Goal: Task Accomplishment & Management: Complete application form

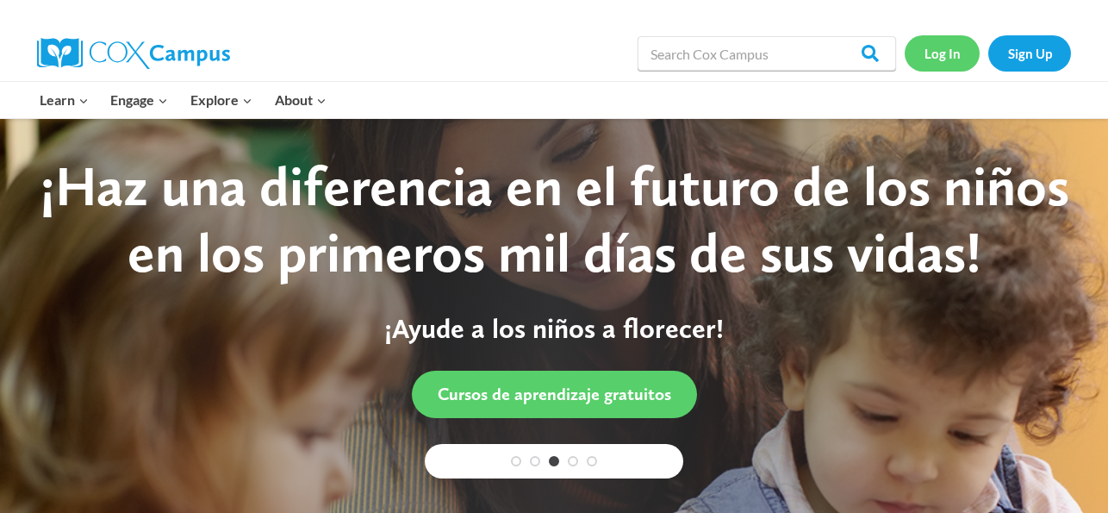
click at [942, 53] on link "Log In" at bounding box center [941, 52] width 75 height 35
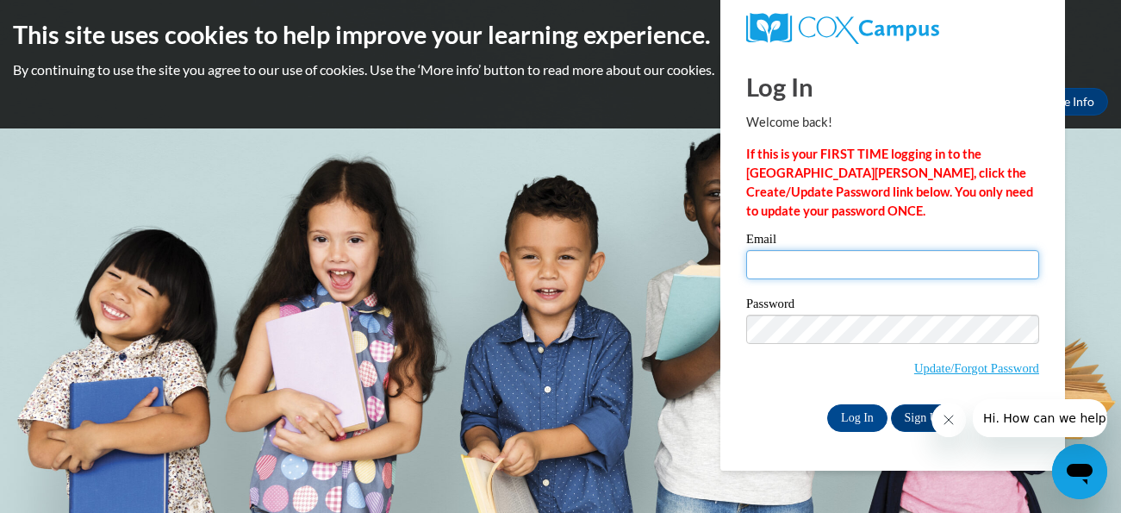
click at [801, 270] on input "Email" at bounding box center [892, 264] width 293 height 29
type input "[EMAIL_ADDRESS][DOMAIN_NAME]"
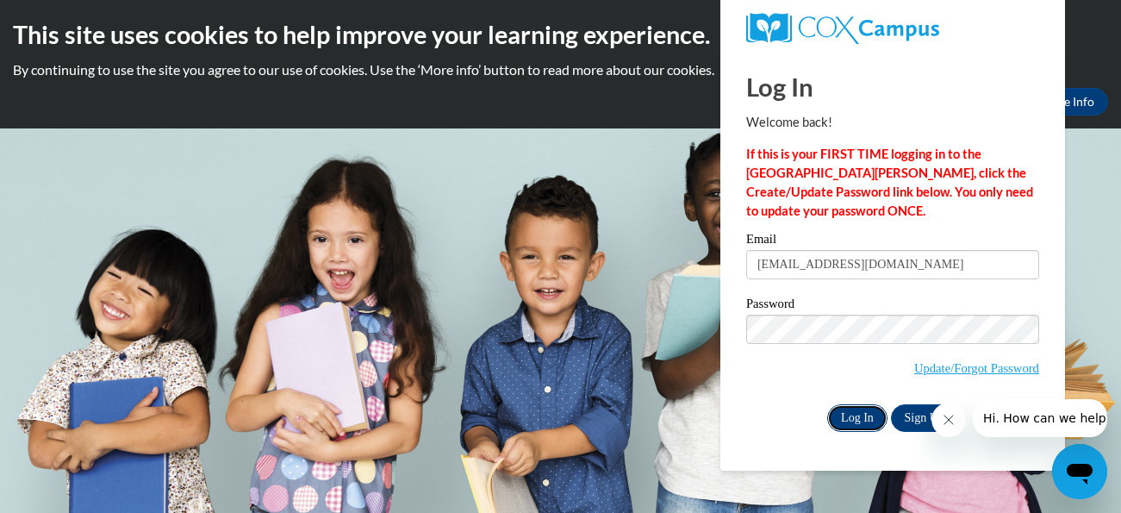
click at [877, 419] on input "Log In" at bounding box center [857, 418] width 60 height 28
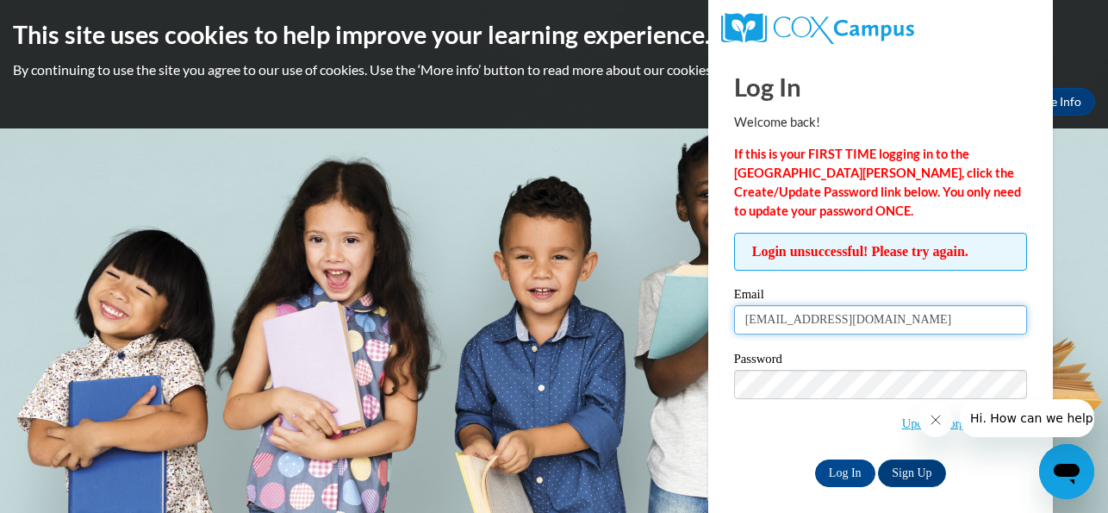
click at [821, 323] on input "[EMAIL_ADDRESS][DOMAIN_NAME]" at bounding box center [880, 319] width 293 height 29
click at [661, 408] on body "This site uses cookies to help improve your learning experience. By continuing …" at bounding box center [554, 256] width 1108 height 513
click at [935, 413] on icon "Close message from company" at bounding box center [935, 420] width 14 height 14
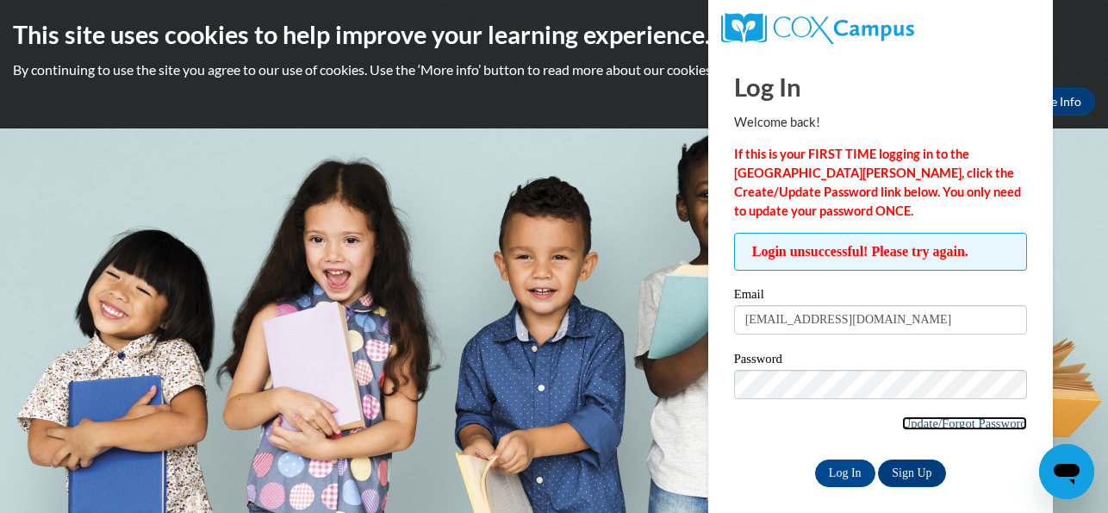
click at [969, 417] on link "Update/Forgot Password" at bounding box center [964, 423] width 125 height 14
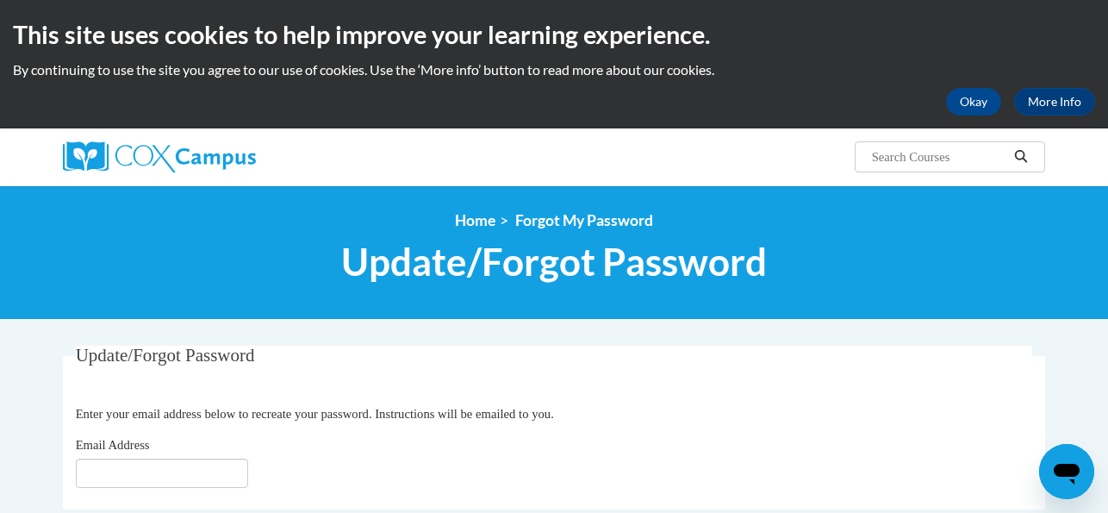
click at [116, 497] on fieldset "Update/Forgot Password Please enter your email address Enter your email address…" at bounding box center [554, 427] width 982 height 164
click at [99, 475] on input "Email Address" at bounding box center [162, 472] width 172 height 29
type input "[EMAIL_ADDRESS][DOMAIN_NAME]"
click button "Refresh captcha" at bounding box center [0, 0] width 0 height 0
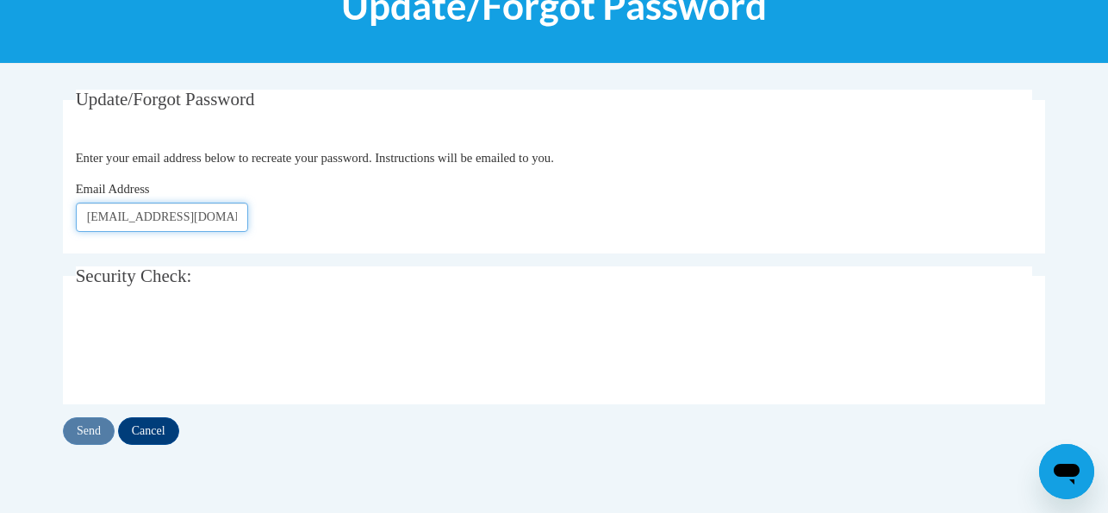
scroll to position [258, 0]
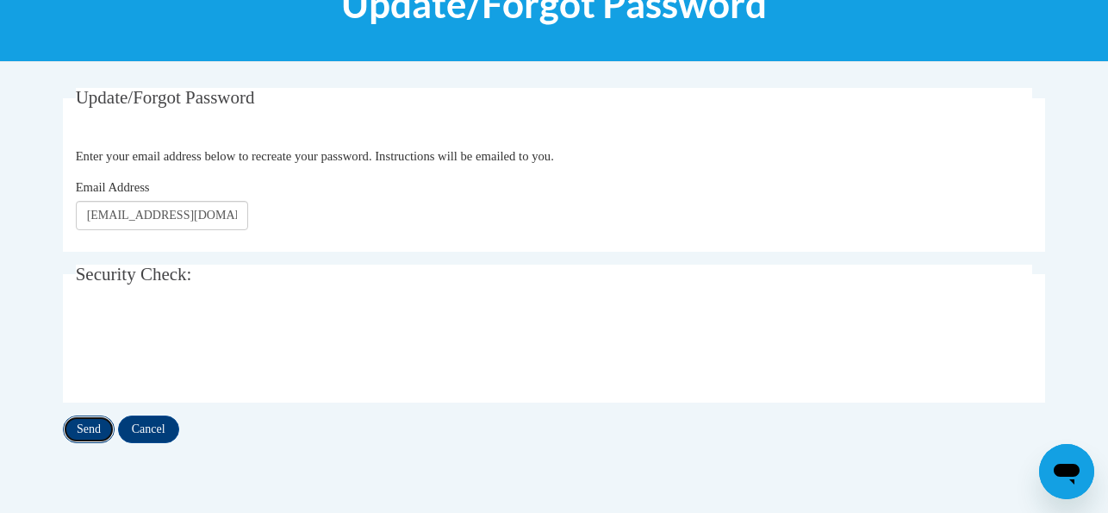
click at [63, 434] on input "Send" at bounding box center [89, 429] width 52 height 28
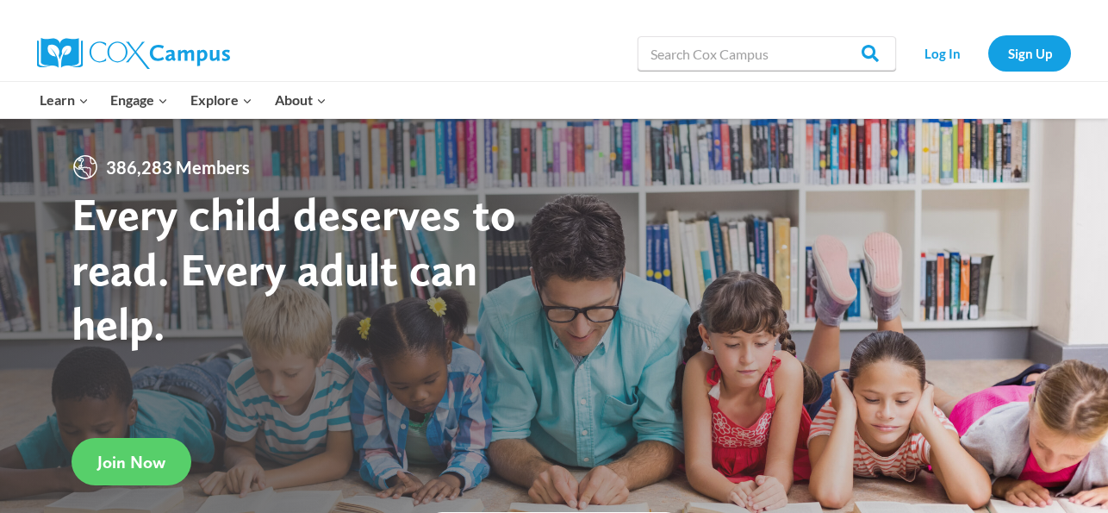
click at [945, 73] on div "Log In Sign Up" at bounding box center [987, 53] width 166 height 55
click at [941, 54] on link "Log In" at bounding box center [941, 52] width 75 height 35
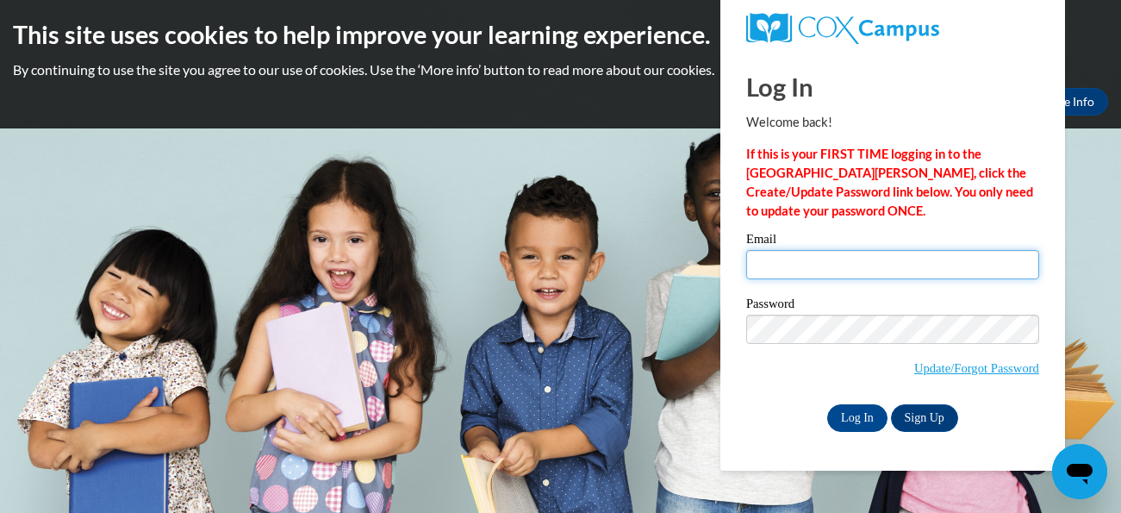
click at [833, 255] on input "Email" at bounding box center [892, 264] width 293 height 29
type input "tchennault@kippatl.org"
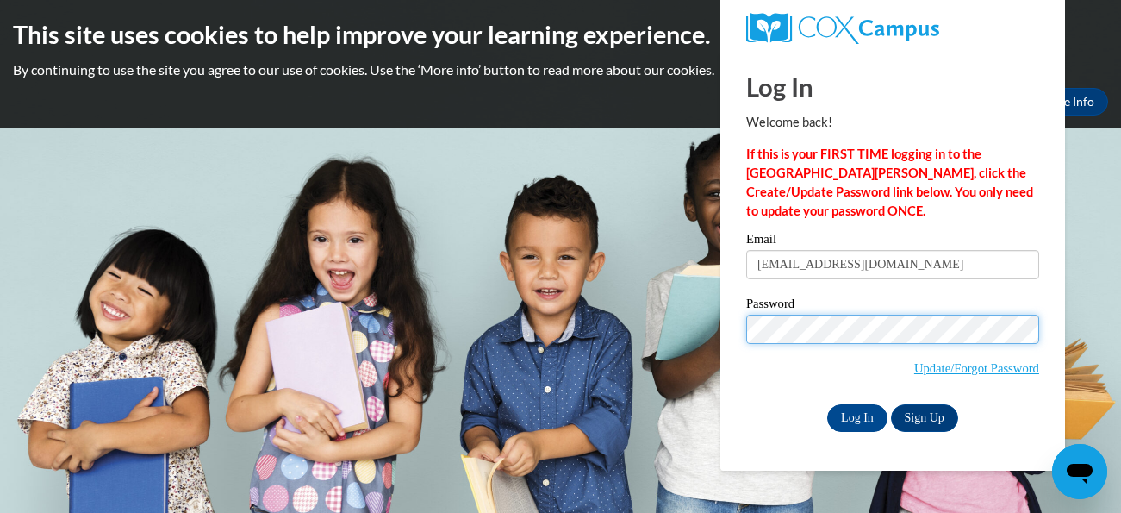
click at [827, 404] on input "Log In" at bounding box center [857, 418] width 60 height 28
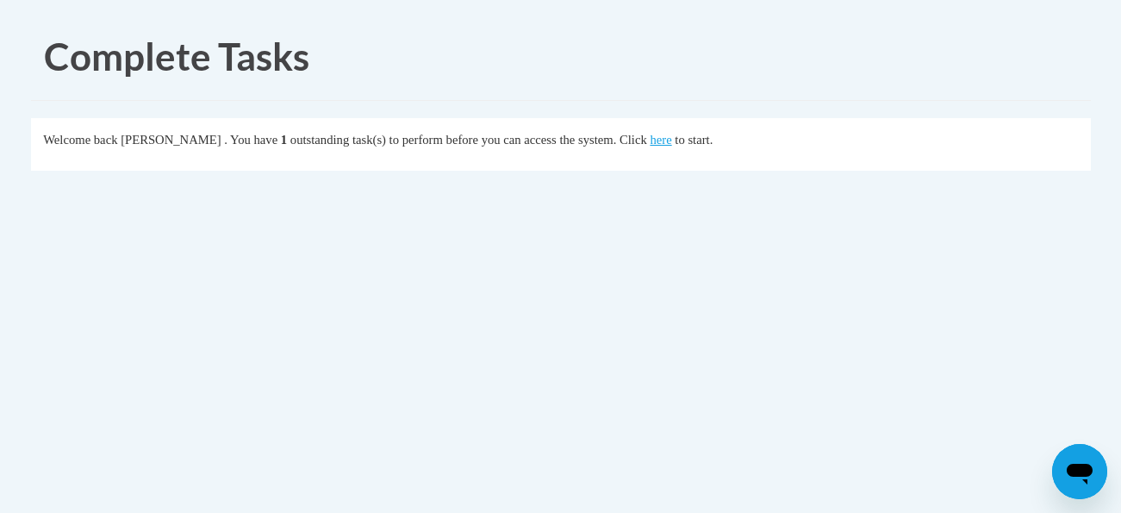
click at [732, 140] on div "Welcome back [PERSON_NAME] . You have 1 outstanding task(s) to perform before y…" at bounding box center [560, 139] width 1035 height 19
click at [671, 140] on link "here" at bounding box center [660, 140] width 22 height 14
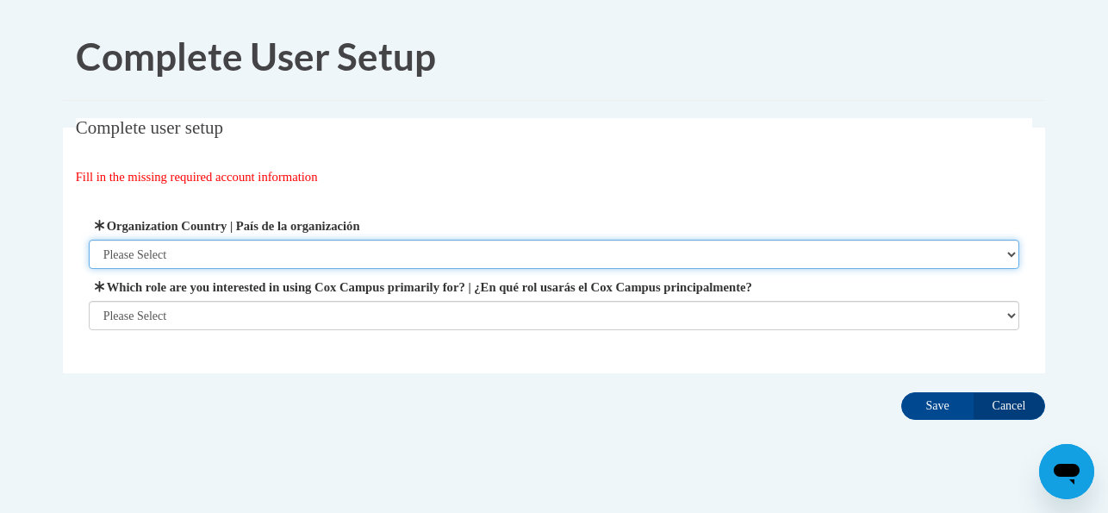
click at [626, 246] on select "Please Select [GEOGRAPHIC_DATA] | [GEOGRAPHIC_DATA] Outside of [GEOGRAPHIC_DATA…" at bounding box center [554, 253] width 931 height 29
select select "ad49bcad-a171-4b2e-b99c-48b446064914"
click at [89, 239] on select "Please Select United States | Estados Unidos Outside of the United States | Fue…" at bounding box center [554, 253] width 931 height 29
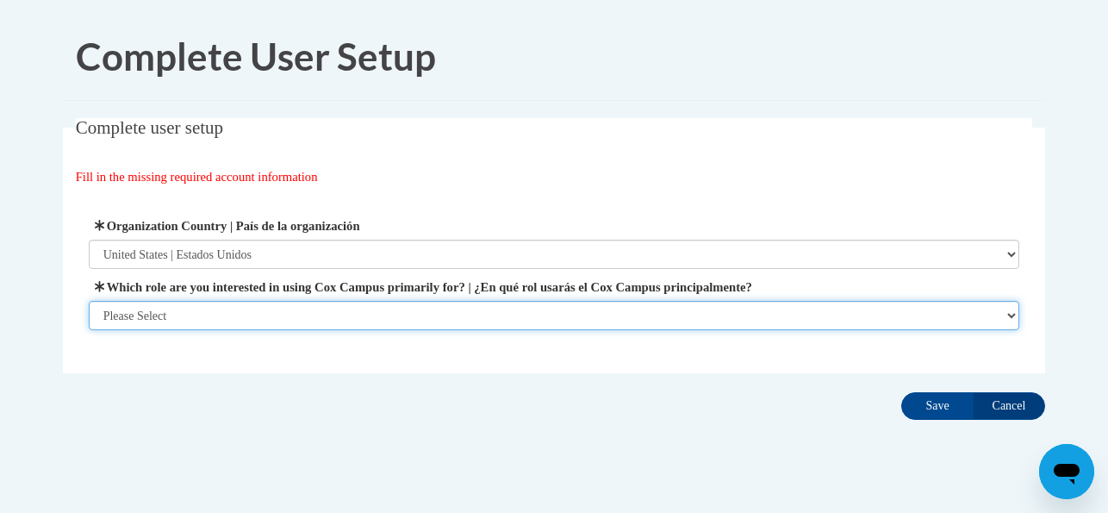
click at [512, 304] on select "Please Select College/University | Colegio/Universidad Community/Nonprofit Part…" at bounding box center [554, 315] width 931 height 29
select select "49058d88-fc43-4af8-93ac-fa8ced758464"
click at [89, 330] on select "Please Select College/University | Colegio/Universidad Community/Nonprofit Part…" at bounding box center [554, 315] width 931 height 29
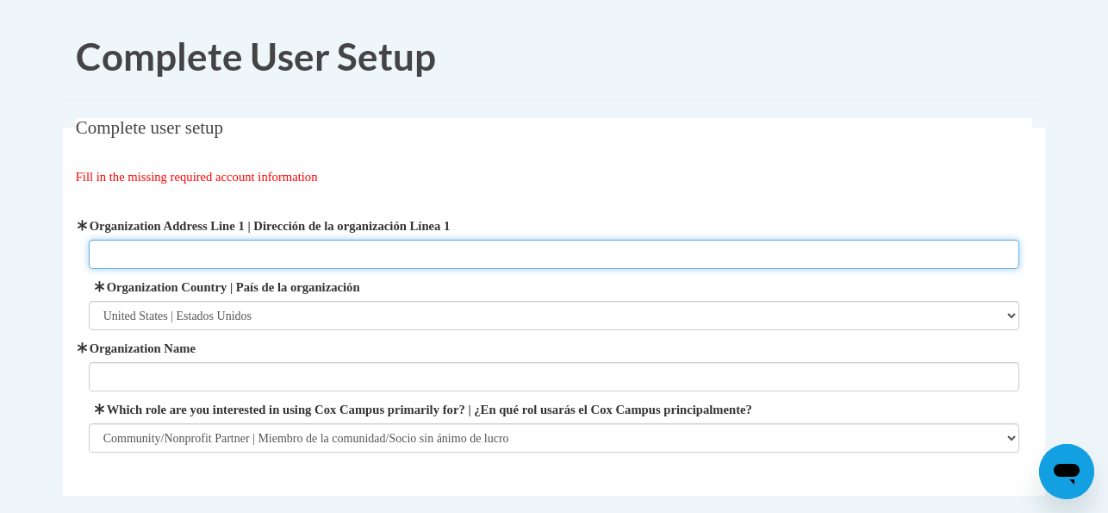
click at [372, 246] on input "Organization Address Line 1 | Dirección de la organización Línea 1" at bounding box center [554, 253] width 931 height 29
type input "k"
click at [270, 257] on input "Organization Address Line 1 | Dirección de la organización Línea 1" at bounding box center [554, 253] width 931 height 29
paste input "350 Temple St NW, Atlanta, GA 30314"
type input "350 Temple St NW, Atlanta, GA 30314"
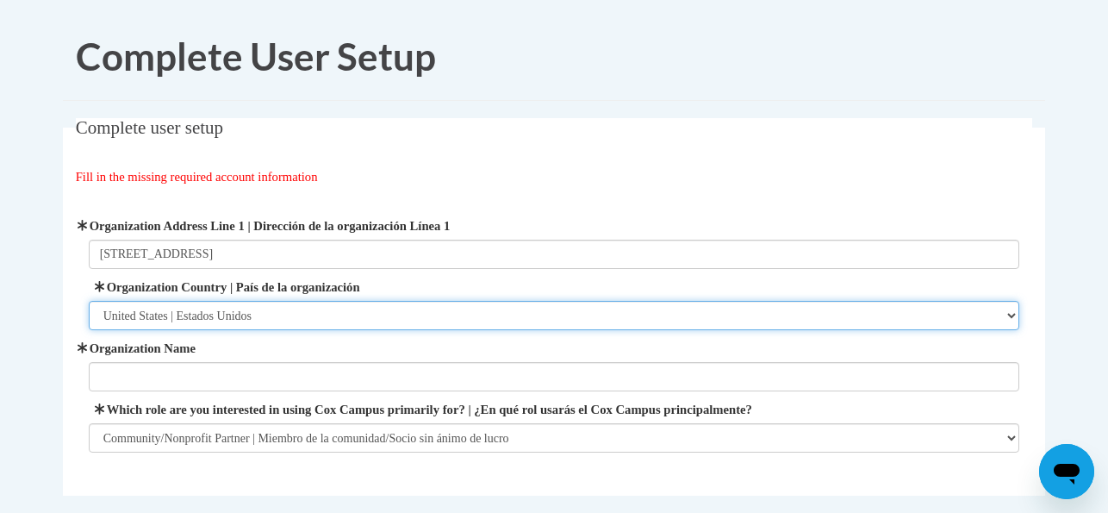
click at [263, 316] on select "Please Select United States | Estados Unidos Outside of the United States | Fue…" at bounding box center [554, 315] width 931 height 29
click at [89, 301] on select "Please Select United States | Estados Unidos Outside of the United States | Fue…" at bounding box center [554, 315] width 931 height 29
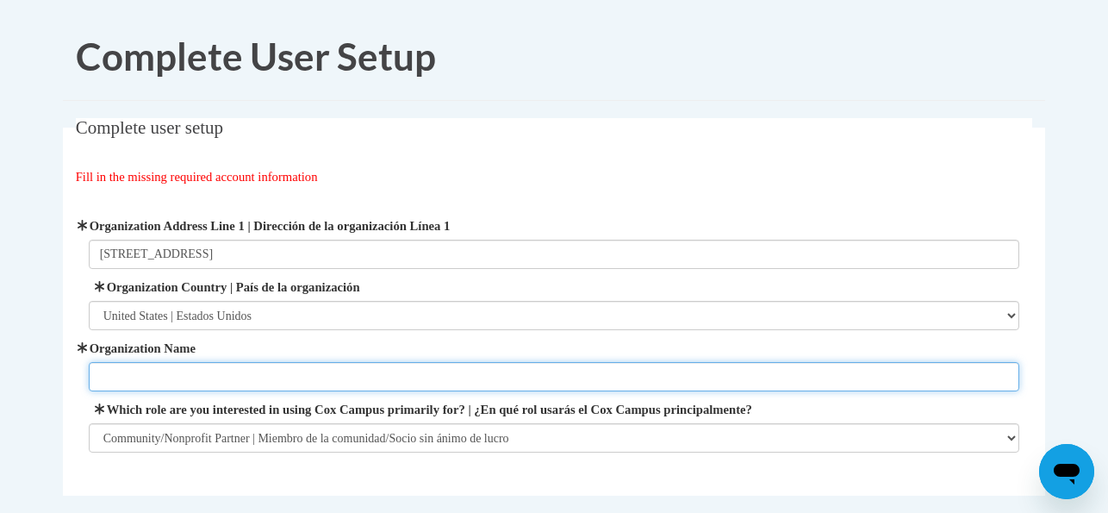
click at [236, 382] on input "Organization Name" at bounding box center [554, 376] width 931 height 29
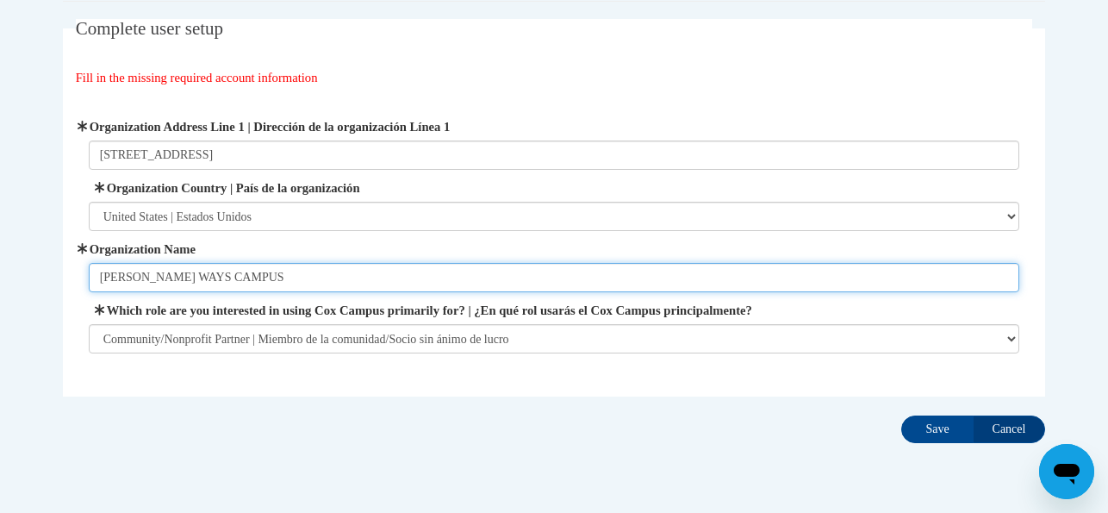
scroll to position [102, 0]
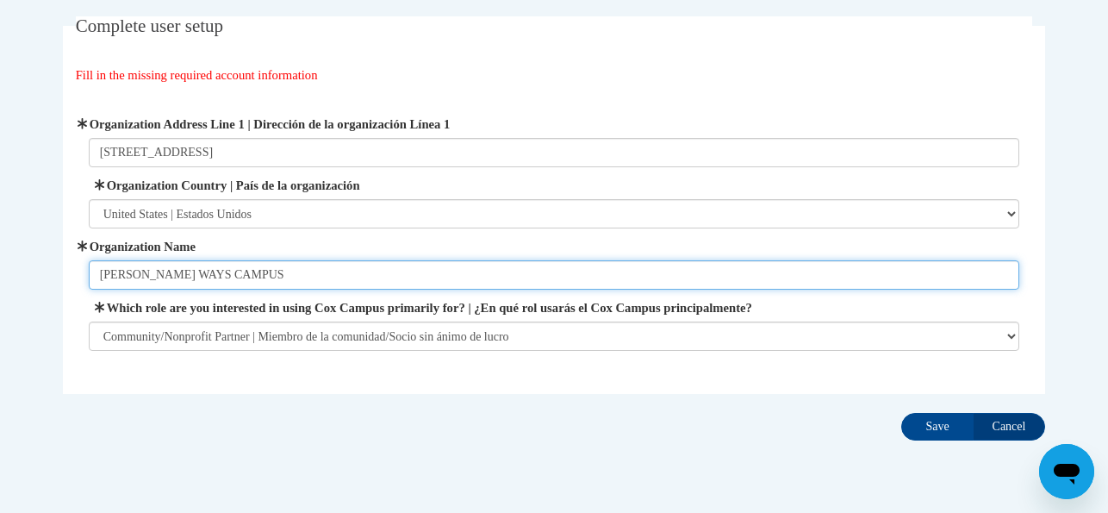
type input "KIPP WAYS CAMPUS"
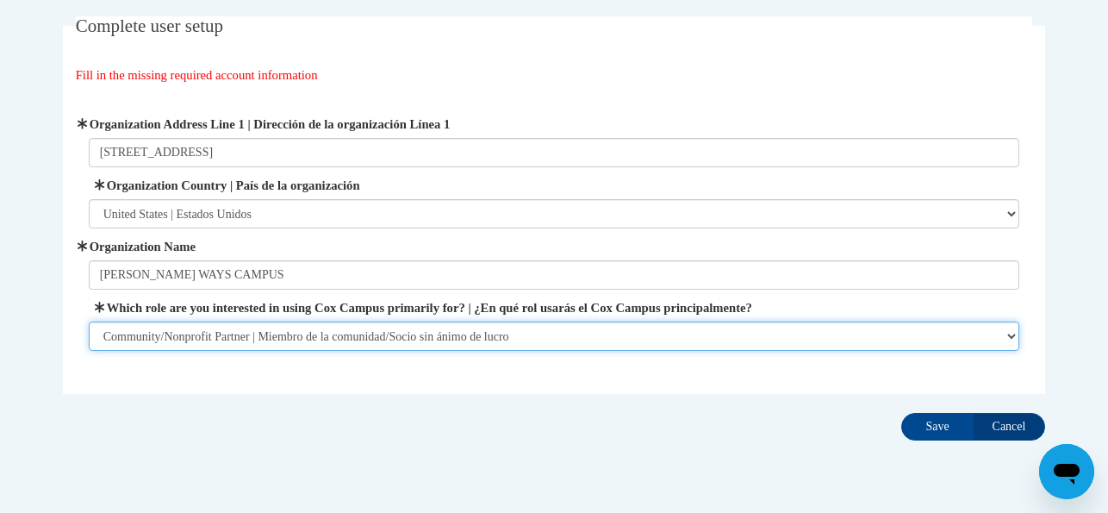
click at [915, 345] on select "Please Select College/University | Colegio/Universidad Community/Nonprofit Part…" at bounding box center [554, 335] width 931 height 29
select select "fbf2d438-af2f-41f8-98f1-81c410e29de3"
click at [89, 321] on select "Please Select College/University | Colegio/Universidad Community/Nonprofit Part…" at bounding box center [554, 335] width 931 height 29
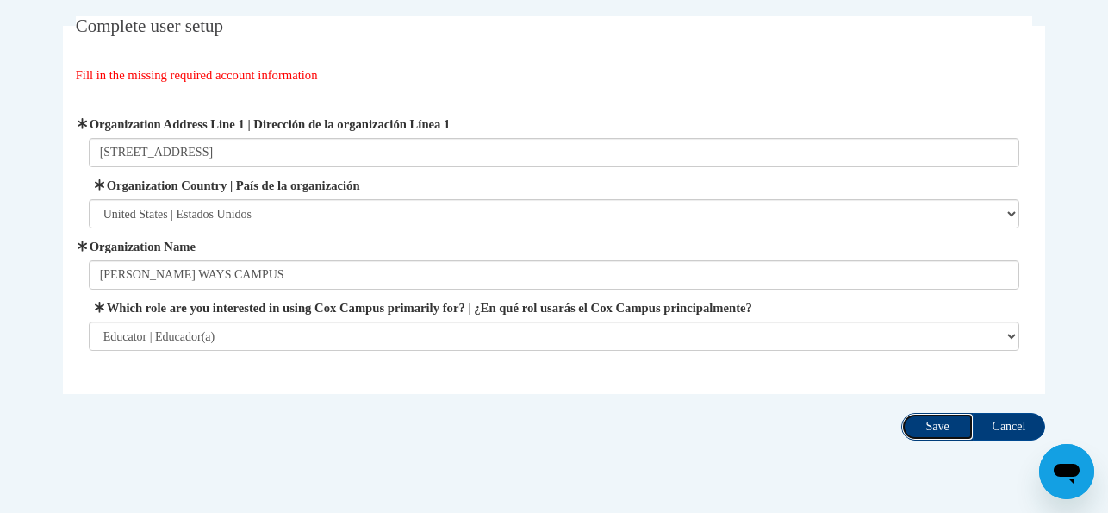
click at [973, 425] on input "Save" at bounding box center [937, 427] width 72 height 28
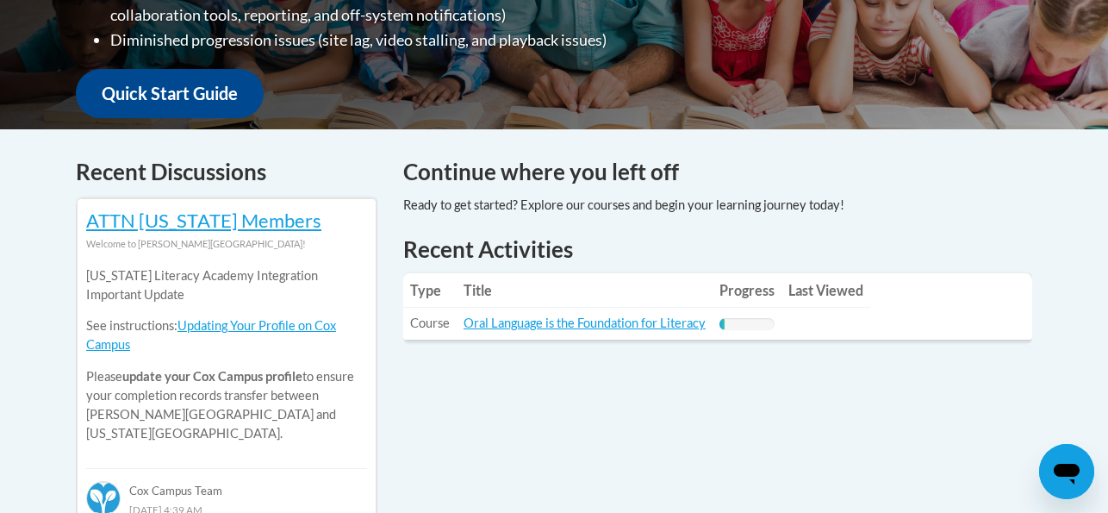
scroll to position [591, 0]
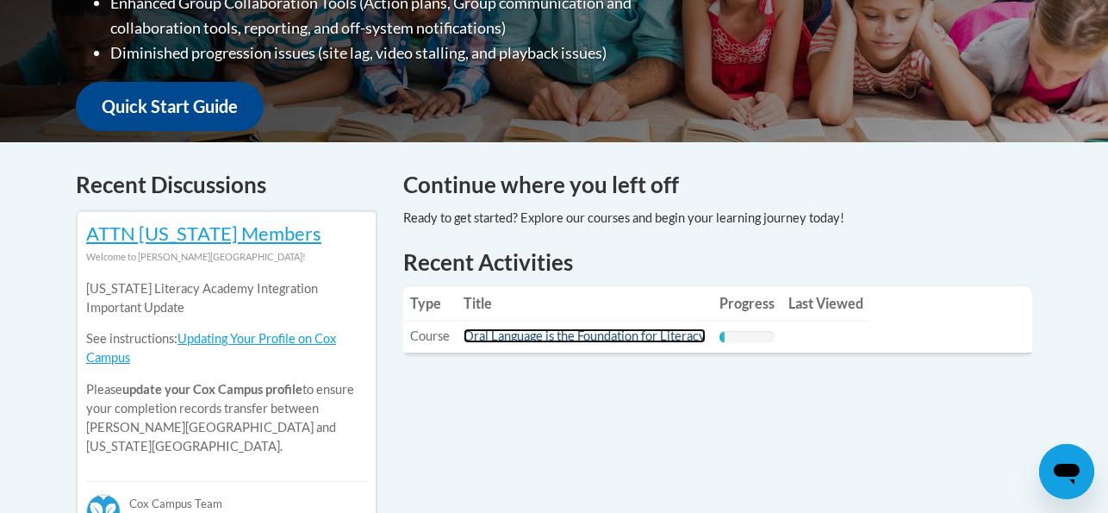
click at [550, 335] on link "Oral Language is the Foundation for Literacy" at bounding box center [584, 335] width 242 height 15
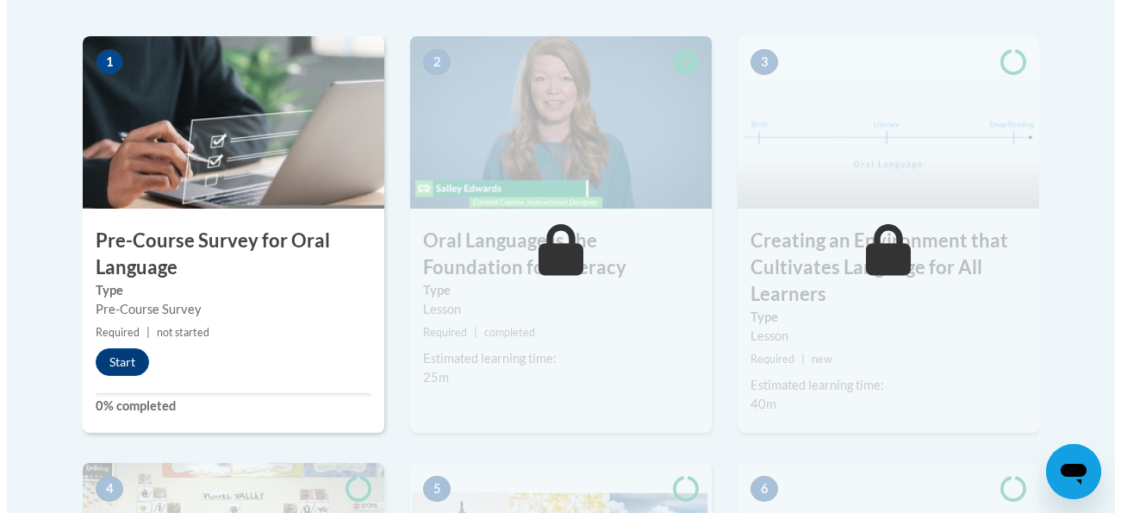
scroll to position [549, 0]
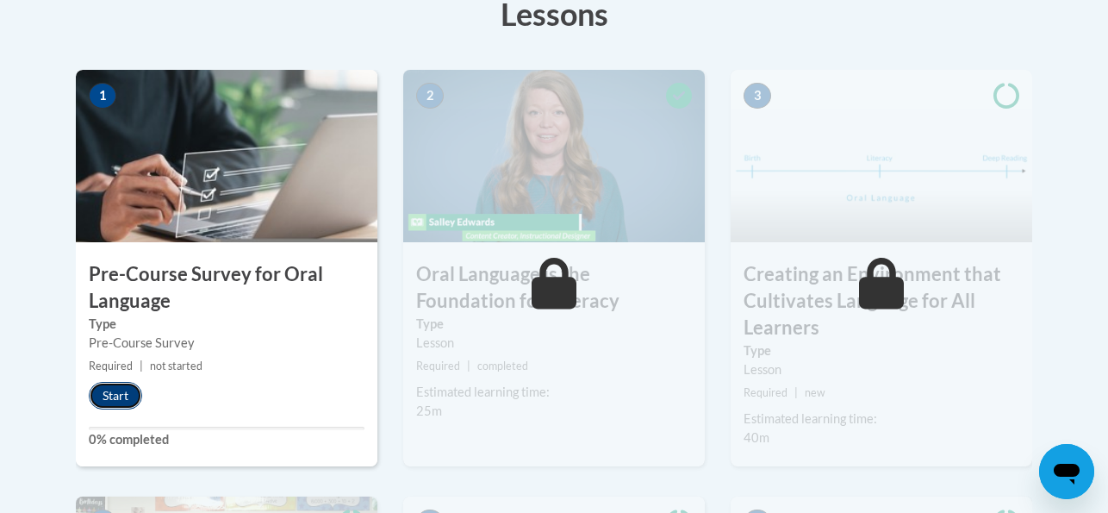
click at [89, 393] on button "Start" at bounding box center [115, 396] width 53 height 28
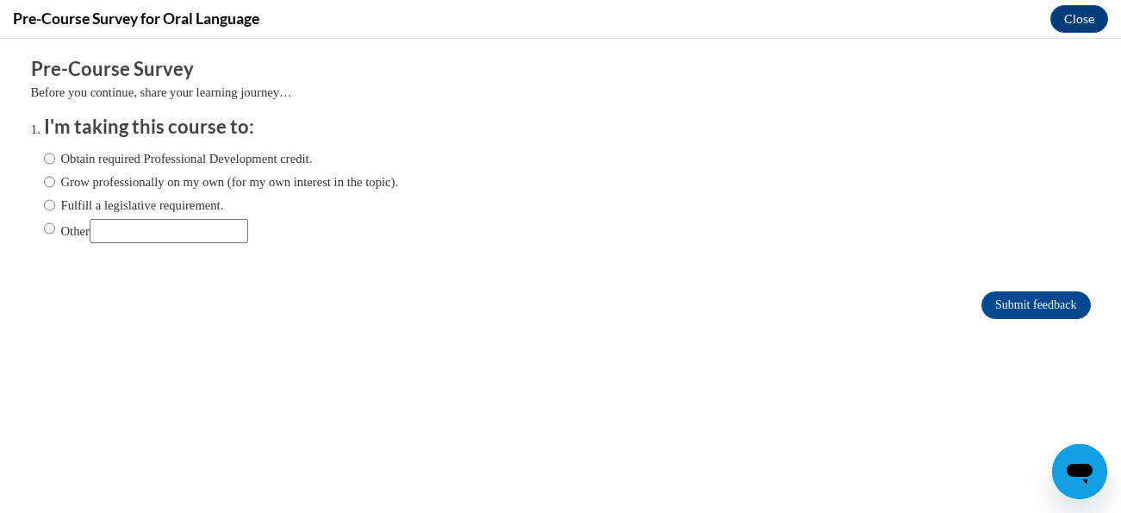
scroll to position [0, 0]
click at [71, 163] on label "Obtain required Professional Development credit." at bounding box center [178, 158] width 269 height 19
click at [55, 163] on input "Obtain required Professional Development credit." at bounding box center [49, 158] width 11 height 19
radio input "true"
click at [1025, 297] on input "Submit feedback" at bounding box center [1035, 305] width 109 height 28
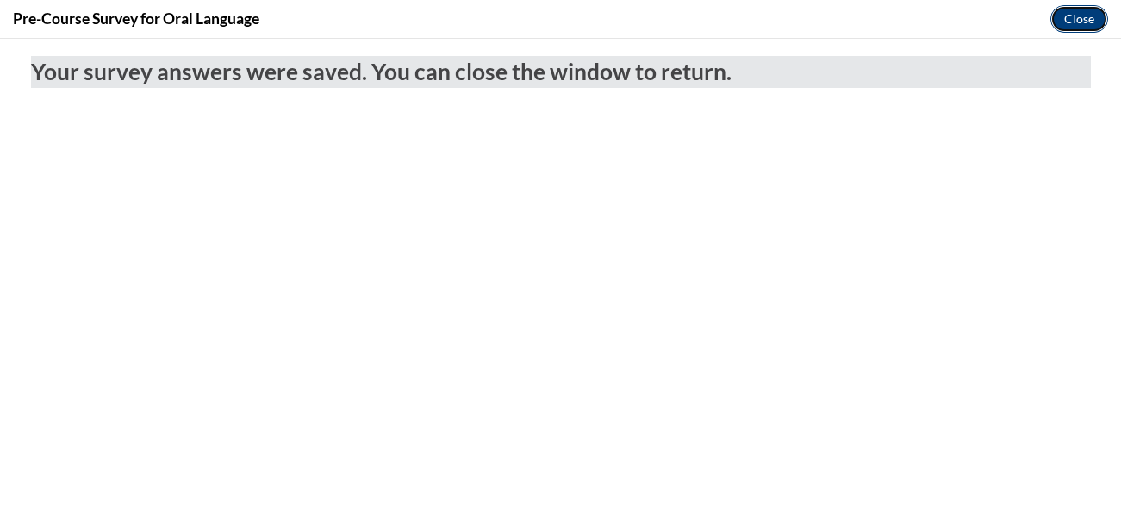
click at [1080, 11] on button "Close" at bounding box center [1079, 19] width 58 height 28
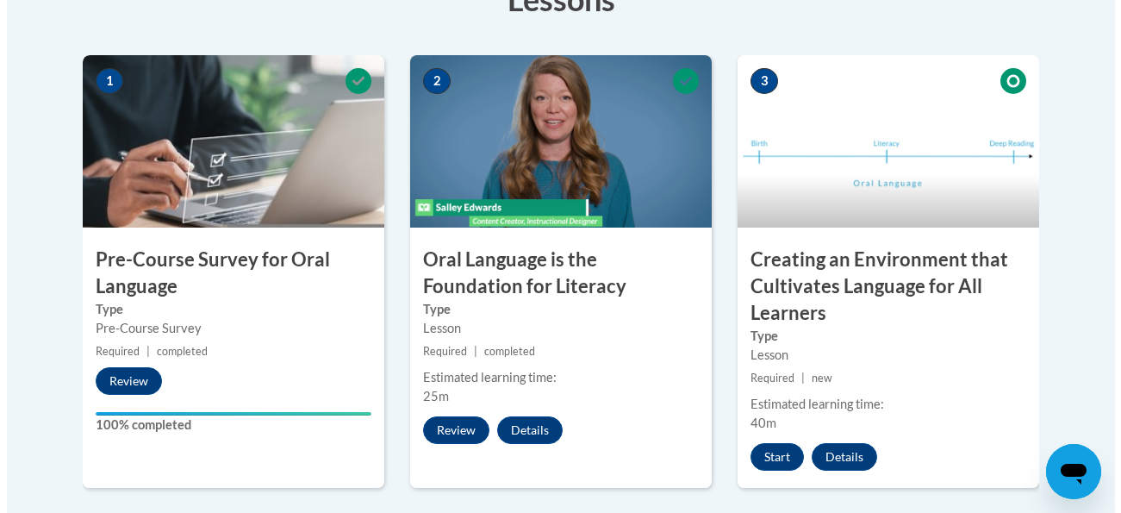
scroll to position [573, 0]
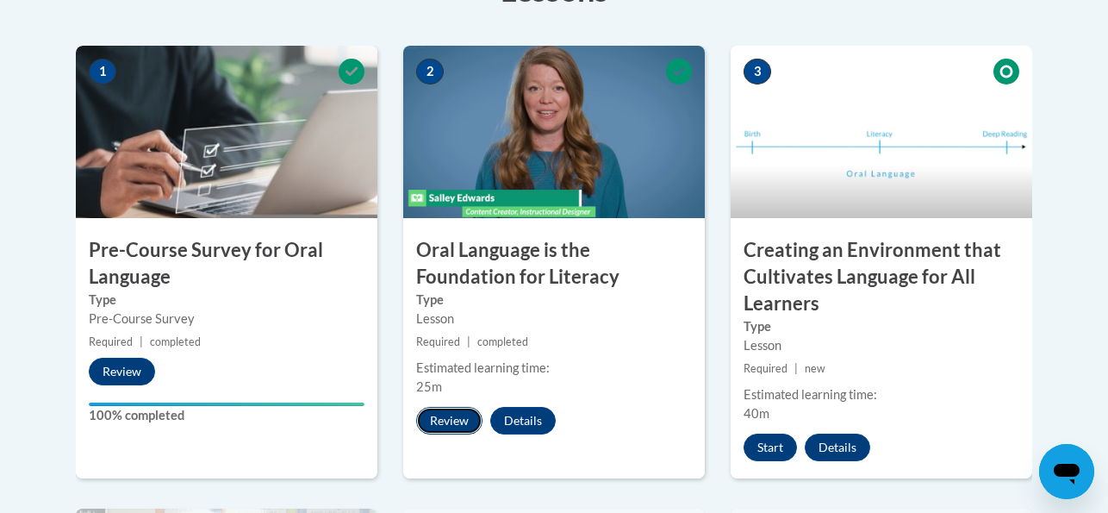
click at [432, 418] on button "Review" at bounding box center [449, 421] width 66 height 28
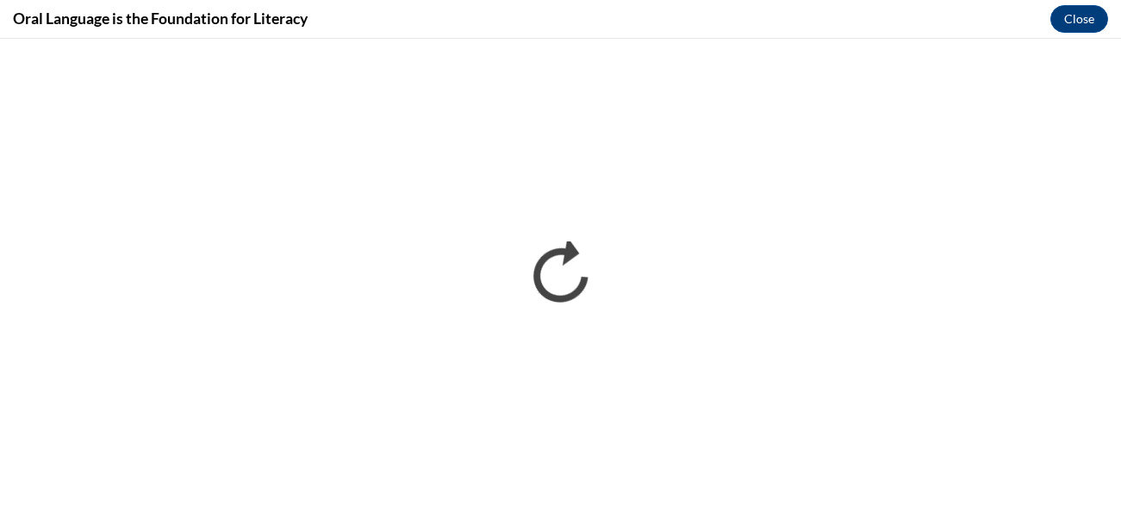
scroll to position [0, 0]
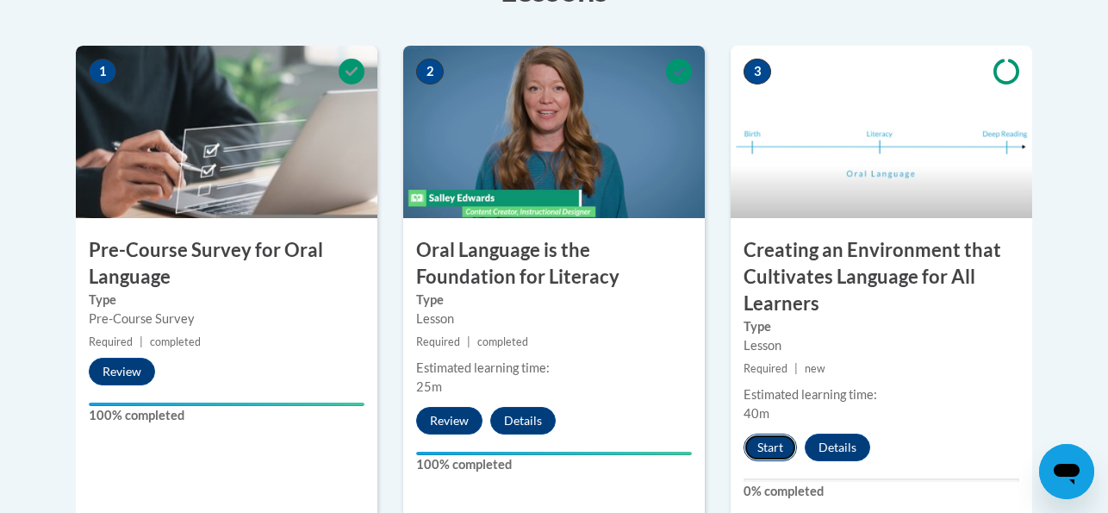
click at [779, 447] on button "Start" at bounding box center [769, 447] width 53 height 28
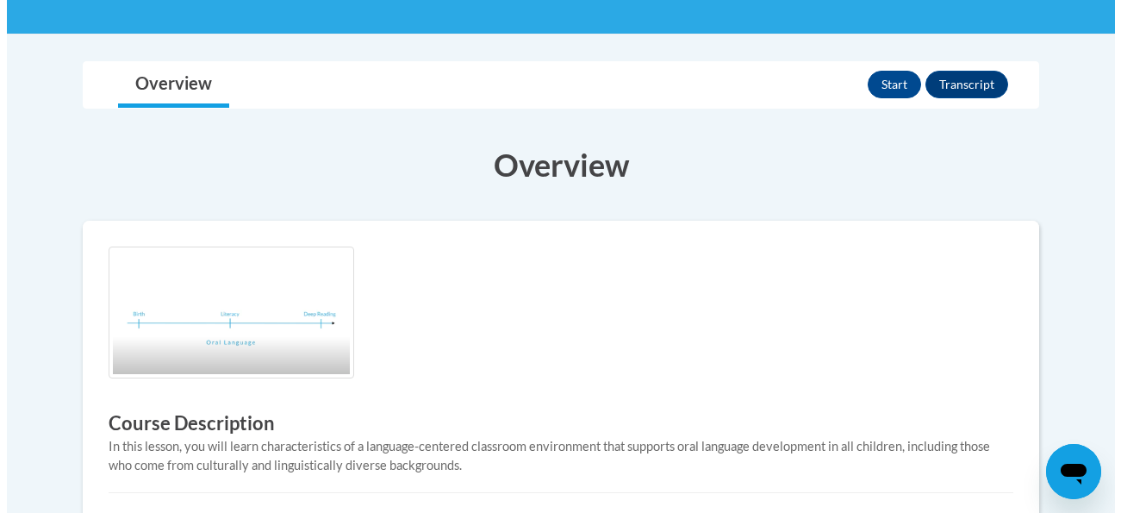
scroll to position [294, 0]
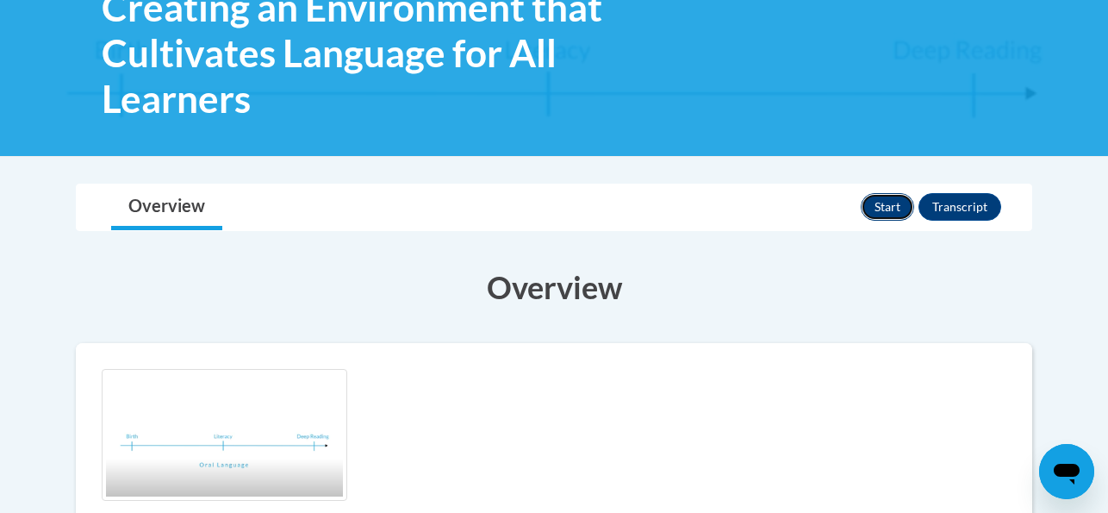
click at [914, 204] on button "Start" at bounding box center [887, 207] width 53 height 28
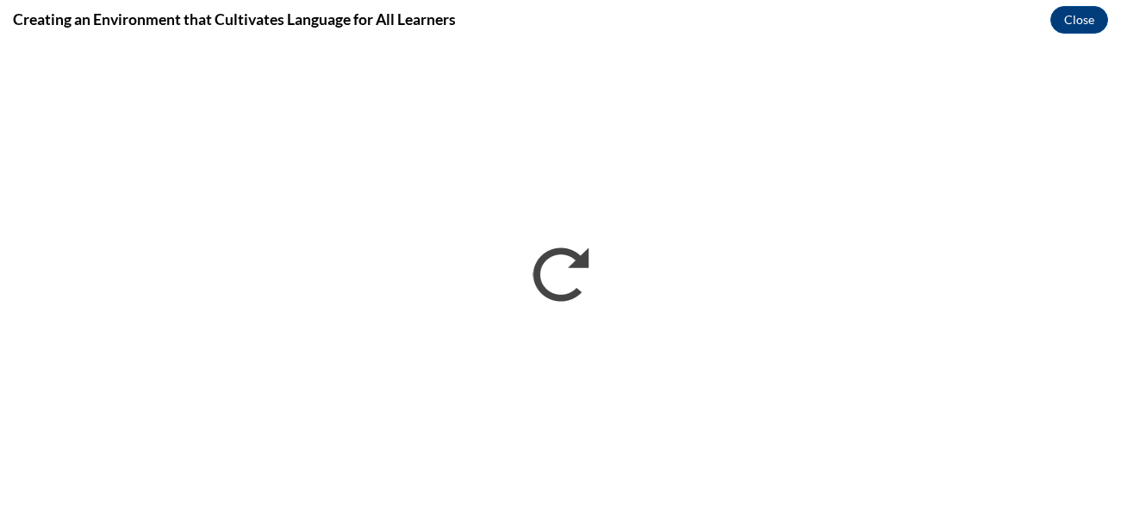
scroll to position [0, 0]
